Goal: Transaction & Acquisition: Purchase product/service

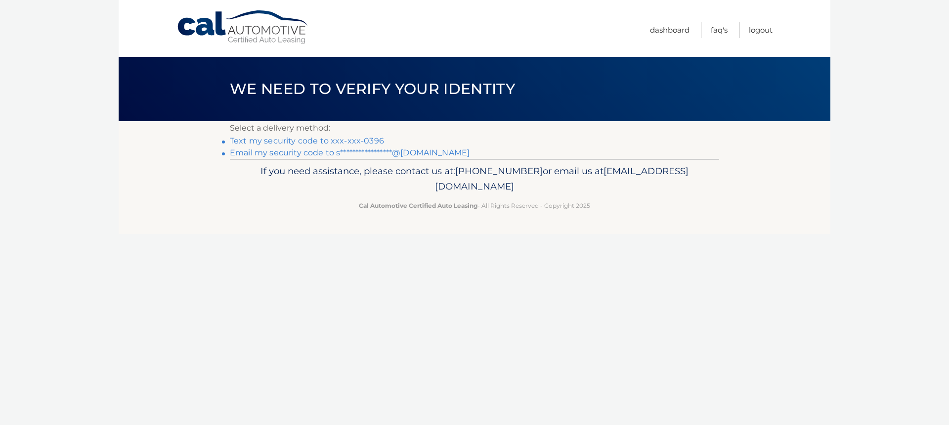
click at [306, 138] on link "Text my security code to xxx-xxx-0396" at bounding box center [307, 140] width 154 height 9
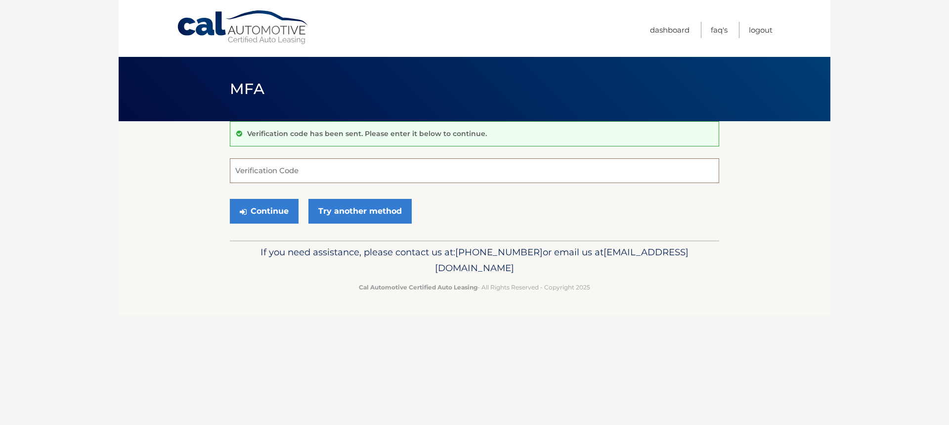
click at [264, 179] on input "Verification Code" at bounding box center [474, 170] width 489 height 25
type input "147818"
click at [256, 216] on button "Continue" at bounding box center [264, 211] width 69 height 25
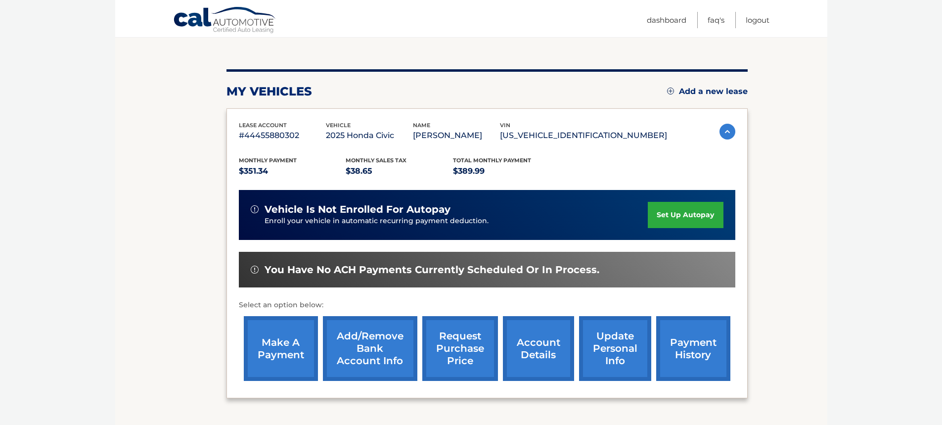
scroll to position [99, 0]
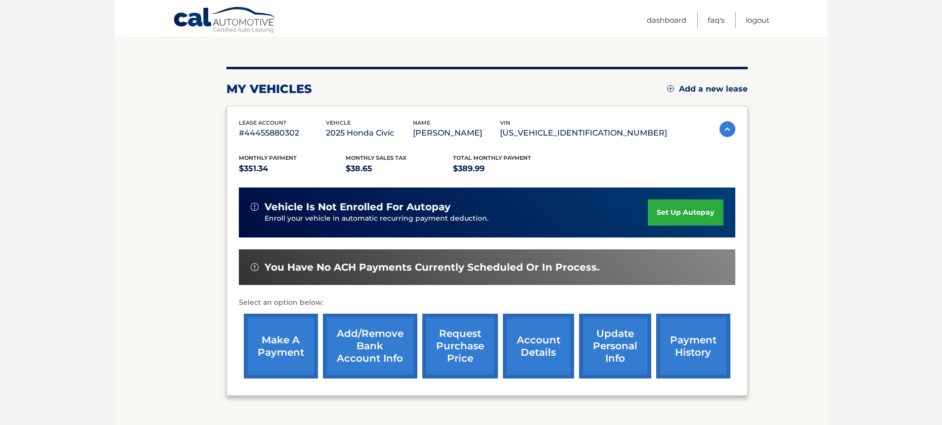
click at [285, 355] on link "make a payment" at bounding box center [281, 345] width 74 height 65
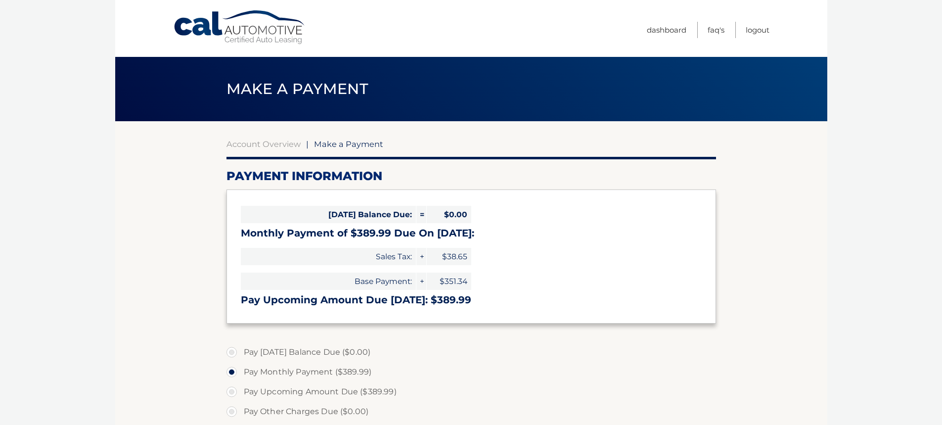
select select "OGY4ZjkwN2QtNWFjOC00ODM4LThhYzEtM2Y2Mjc1MzRhNzU2"
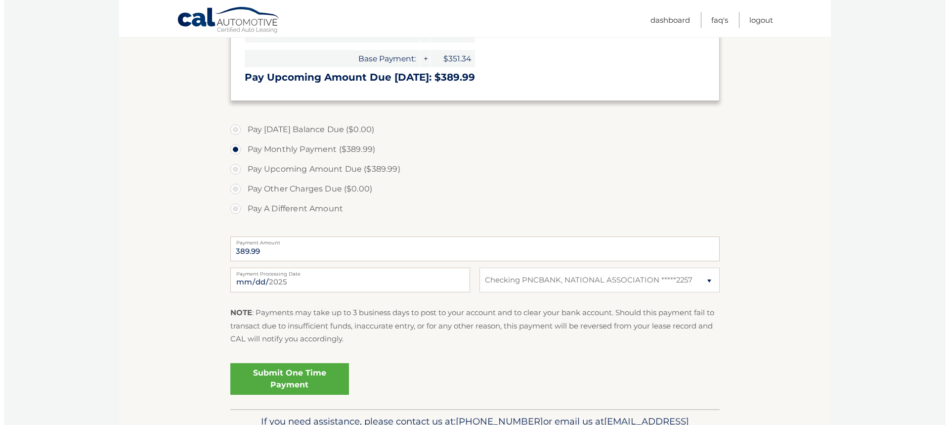
scroll to position [247, 0]
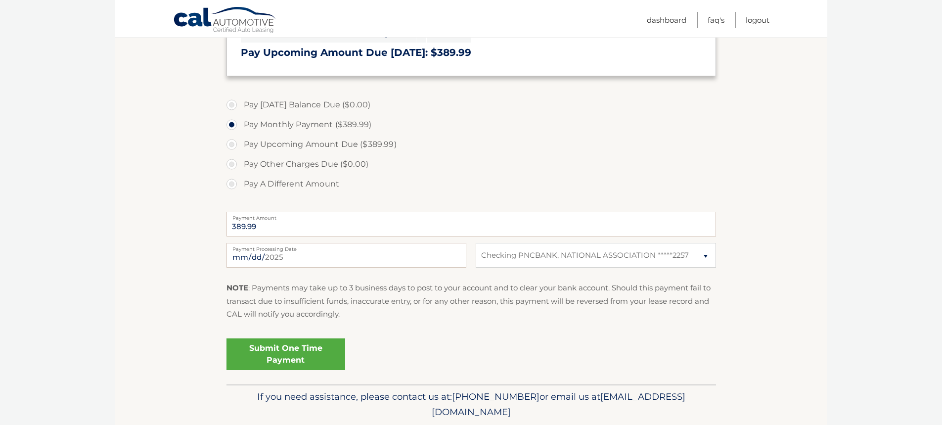
click at [290, 350] on link "Submit One Time Payment" at bounding box center [285, 354] width 119 height 32
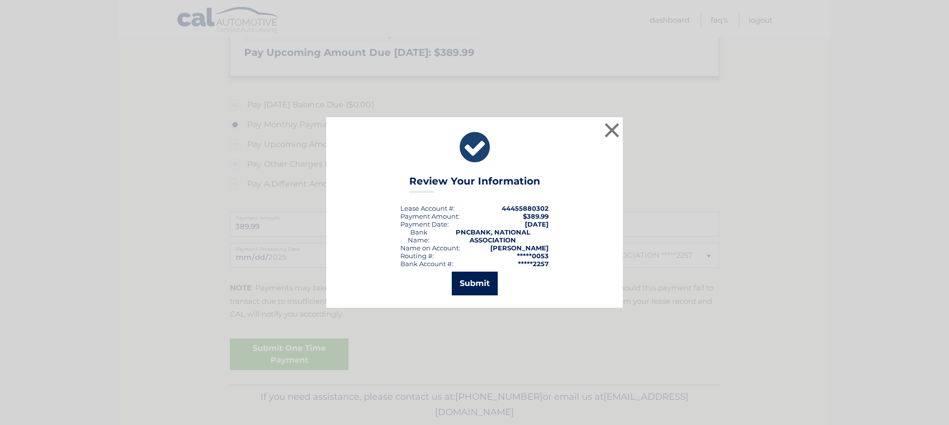
click at [483, 286] on button "Submit" at bounding box center [475, 283] width 46 height 24
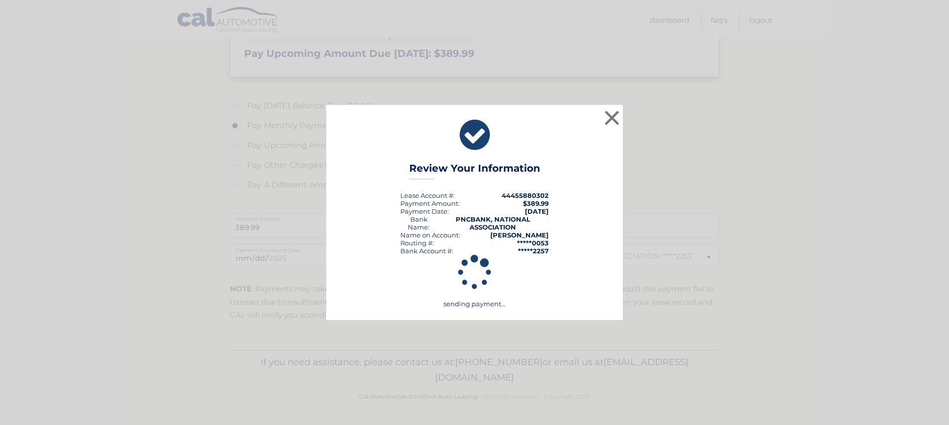
scroll to position [246, 0]
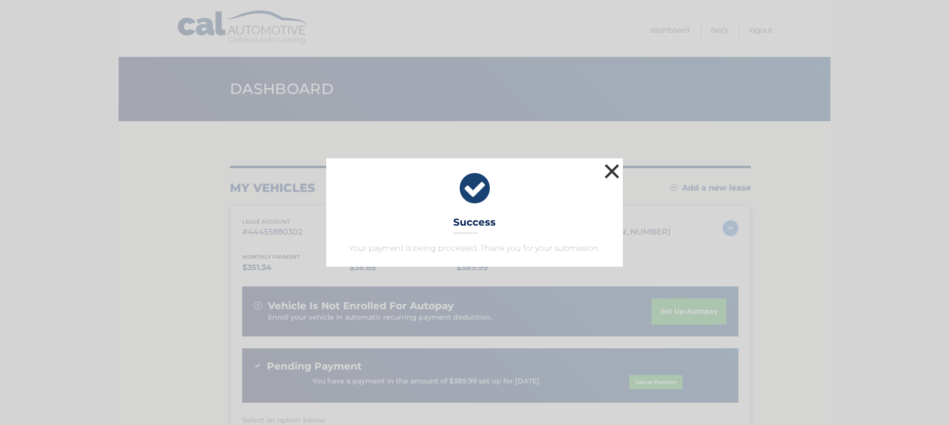
click at [610, 165] on button "×" at bounding box center [612, 171] width 20 height 20
